Goal: Task Accomplishment & Management: Manage account settings

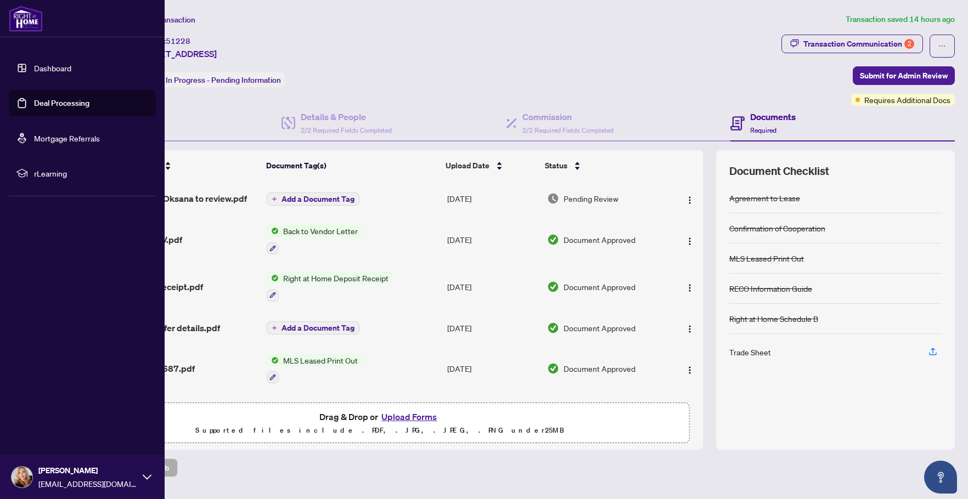
click at [51, 69] on link "Dashboard" at bounding box center [52, 68] width 37 height 10
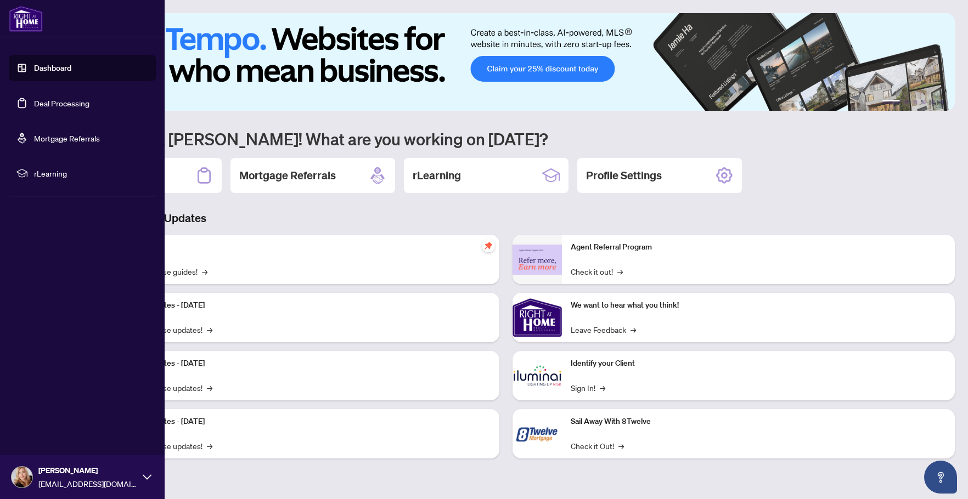
click at [49, 101] on link "Deal Processing" at bounding box center [61, 103] width 55 height 10
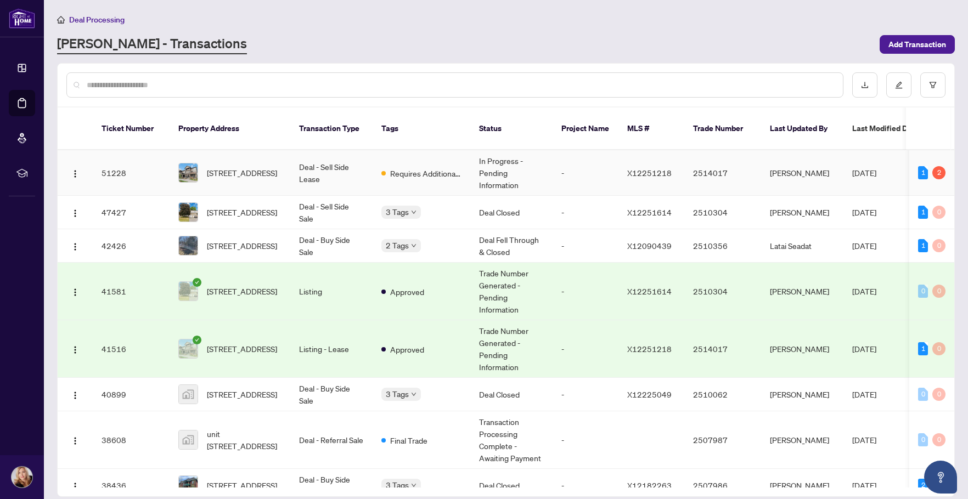
click at [244, 167] on span "[STREET_ADDRESS]" at bounding box center [242, 173] width 70 height 12
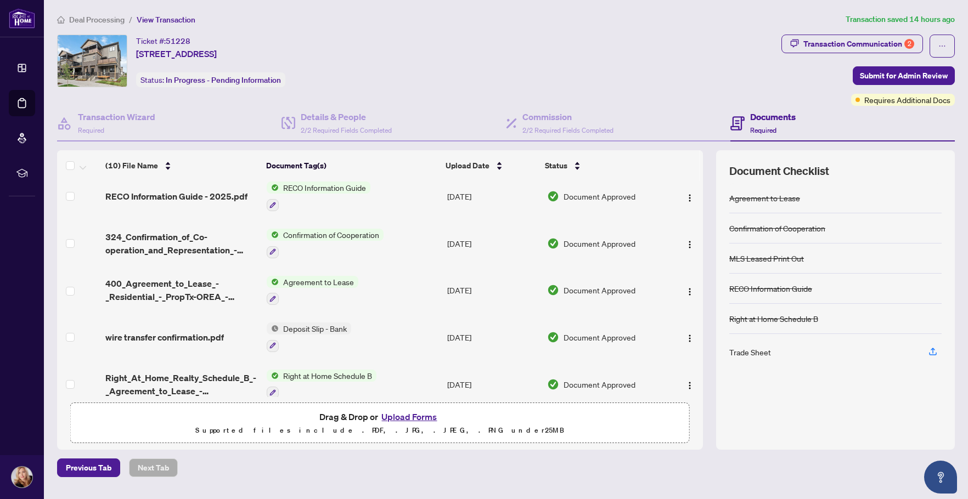
scroll to position [232, 0]
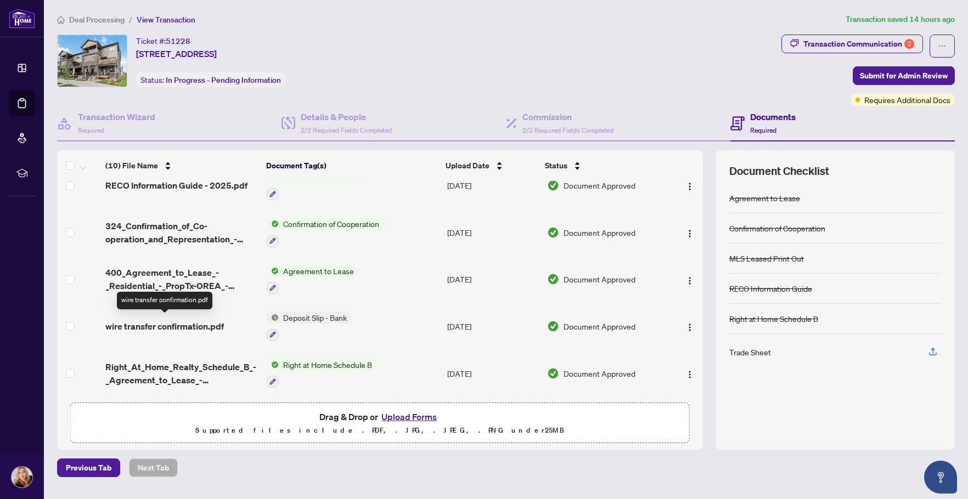
click at [185, 325] on span "wire transfer confirmation.pdf" at bounding box center [164, 326] width 118 height 13
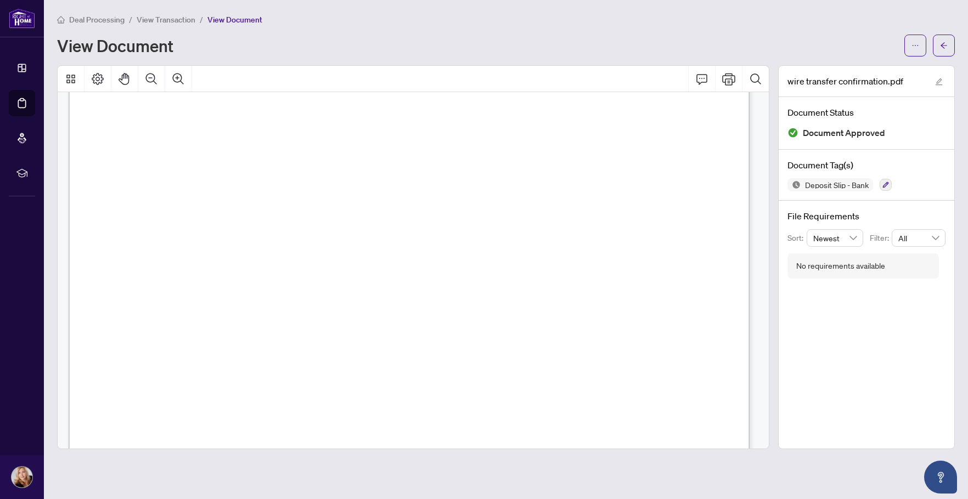
scroll to position [191, 0]
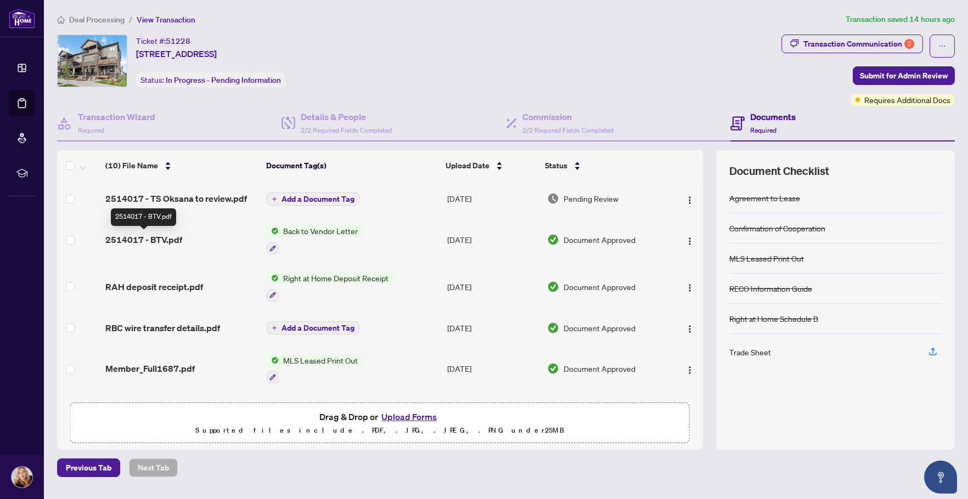
click at [159, 238] on span "2514017 - BTV.pdf" at bounding box center [143, 239] width 77 height 13
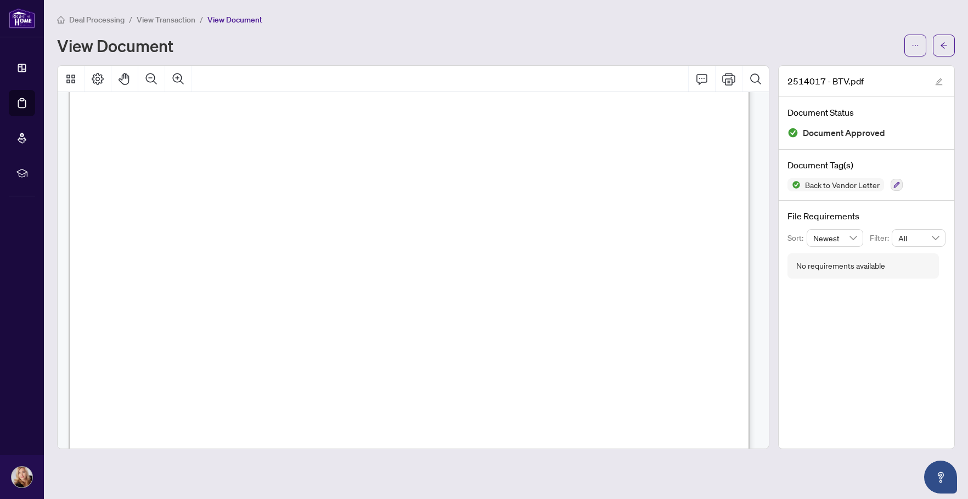
scroll to position [165, 0]
